Goal: Task Accomplishment & Management: Manage account settings

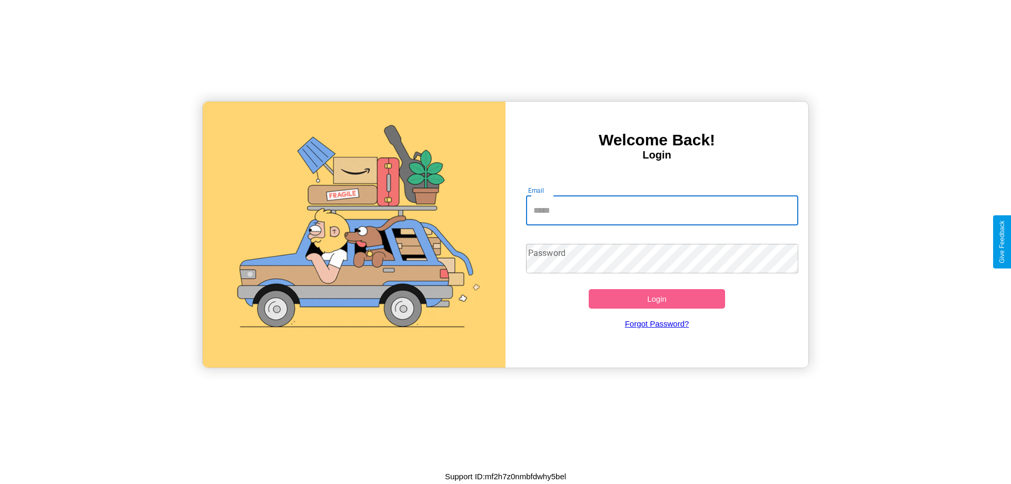
click at [662, 210] on input "Email" at bounding box center [662, 210] width 273 height 29
type input "**********"
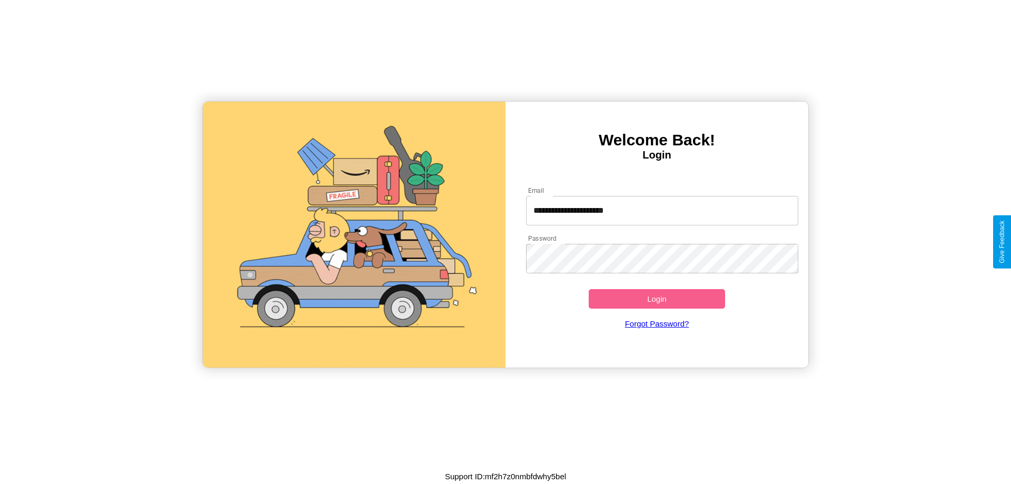
click at [657, 299] on button "Login" at bounding box center [657, 298] width 136 height 19
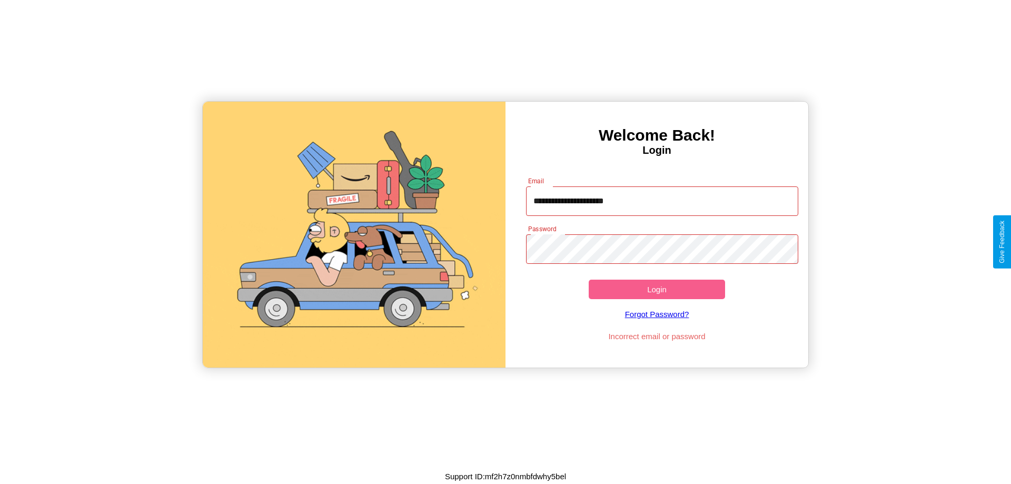
click at [657, 289] on button "Login" at bounding box center [657, 289] width 136 height 19
